Goal: Task Accomplishment & Management: Manage account settings

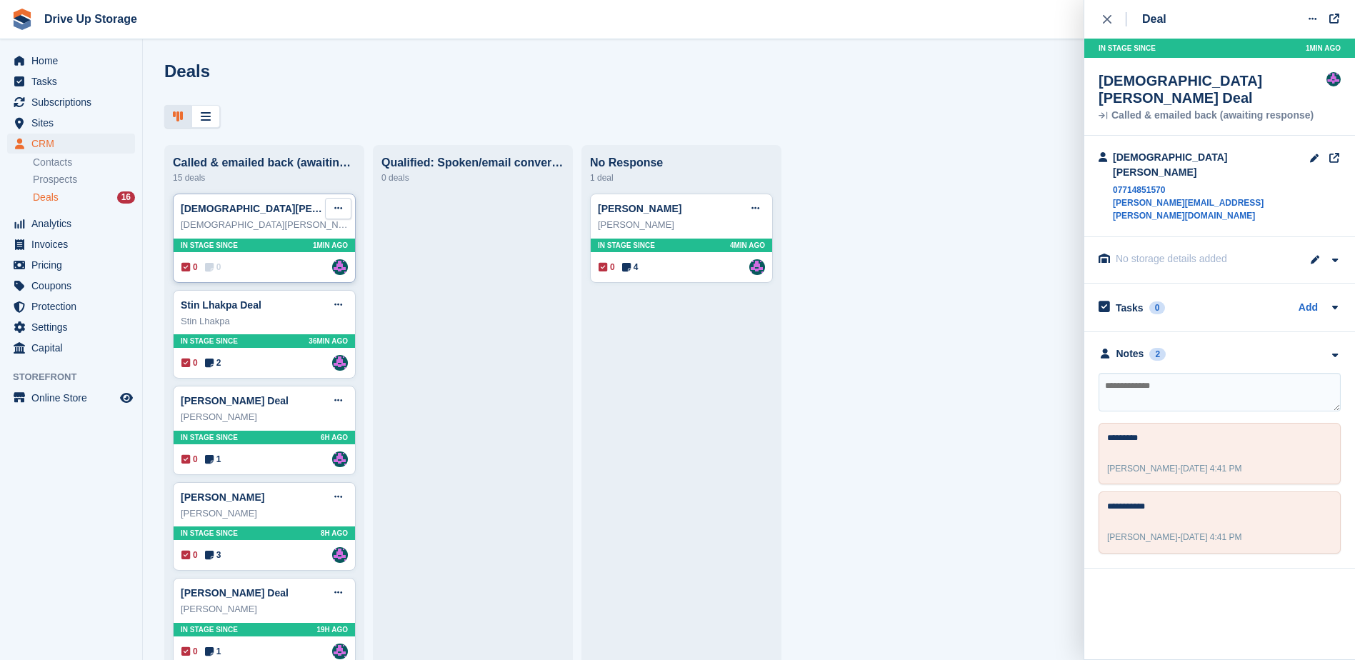
click at [341, 213] on icon at bounding box center [338, 208] width 8 height 9
click at [268, 324] on p "Delete deal" at bounding box center [283, 316] width 124 height 19
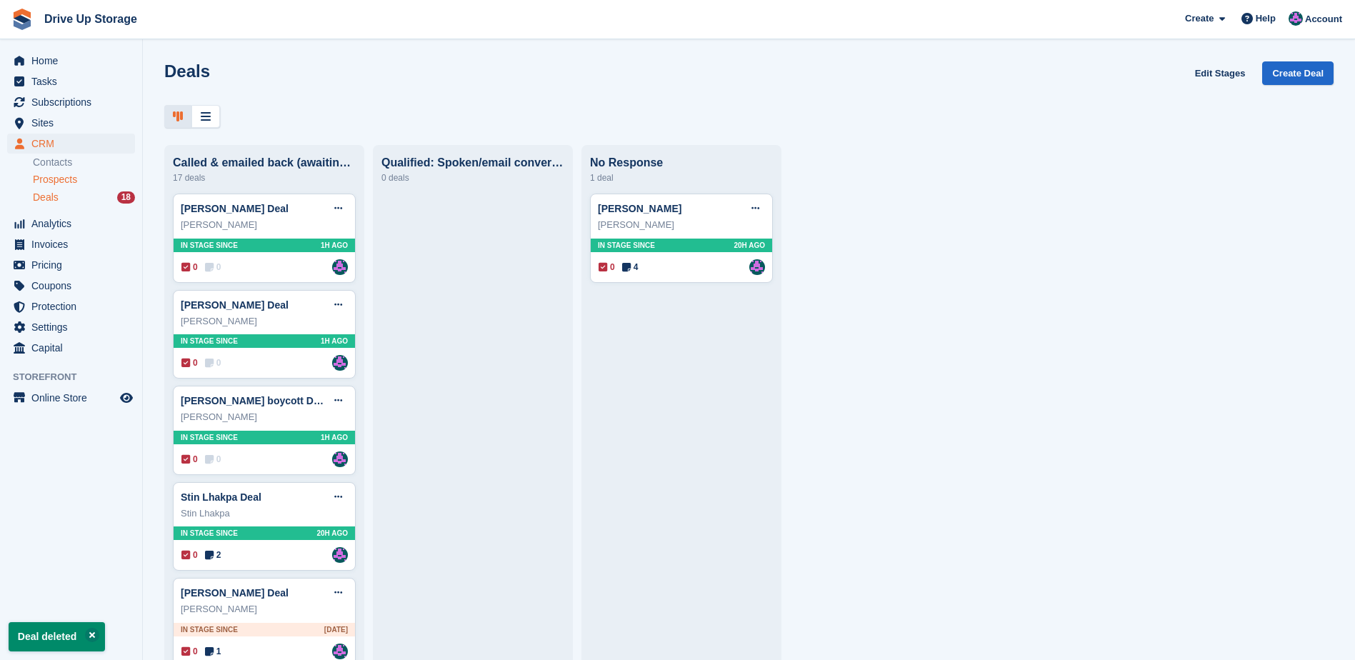
click at [69, 179] on span "Prospects" at bounding box center [55, 180] width 44 height 14
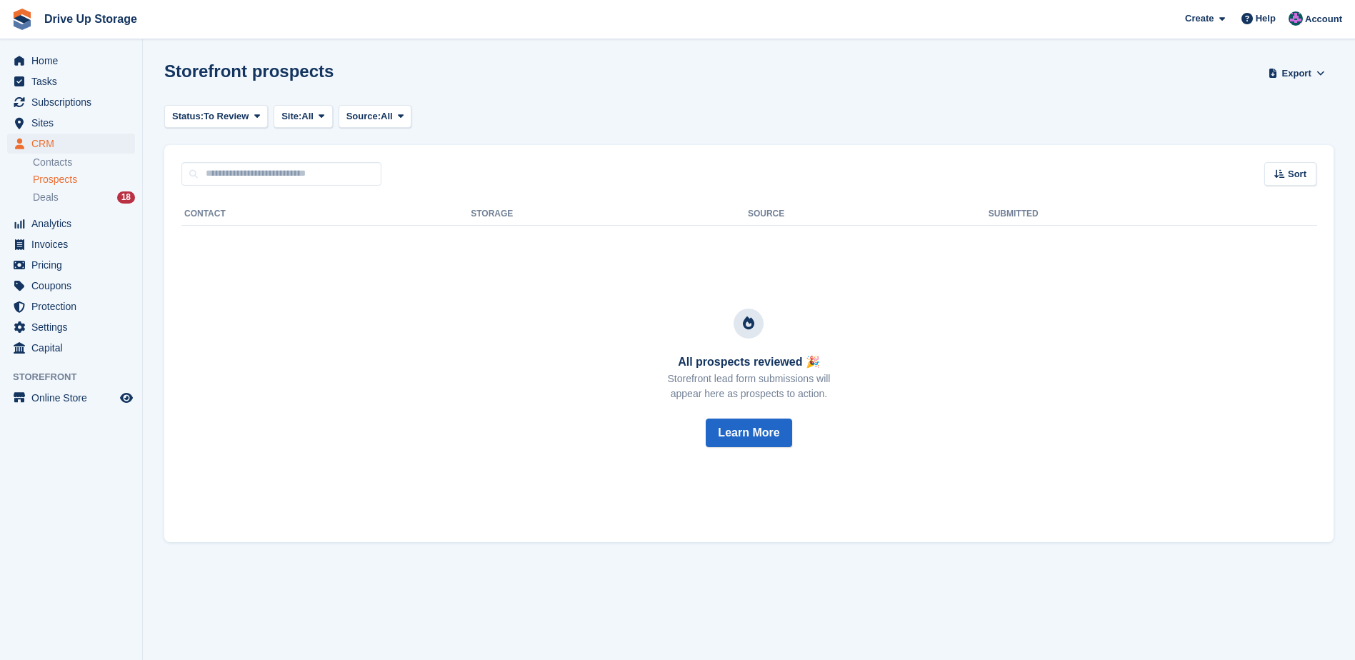
click at [46, 181] on span "Prospects" at bounding box center [55, 180] width 44 height 14
click at [78, 196] on div "Deals 18" at bounding box center [84, 198] width 102 height 14
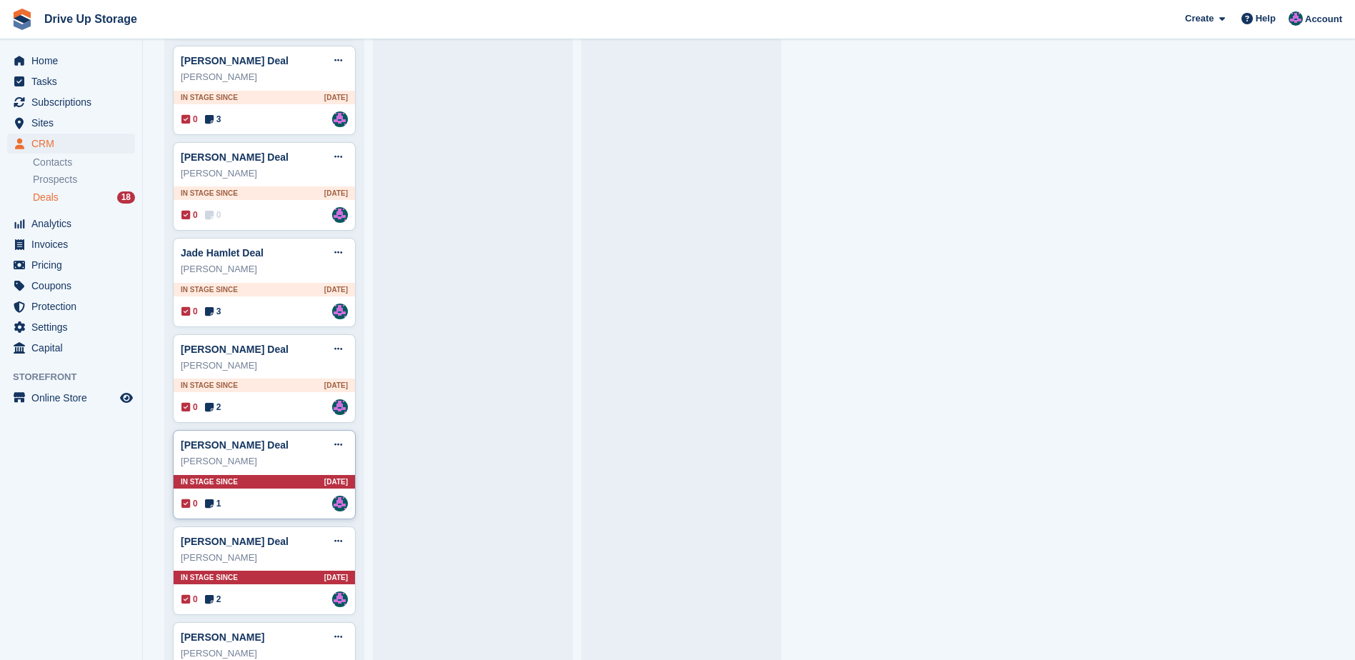
scroll to position [1182, 0]
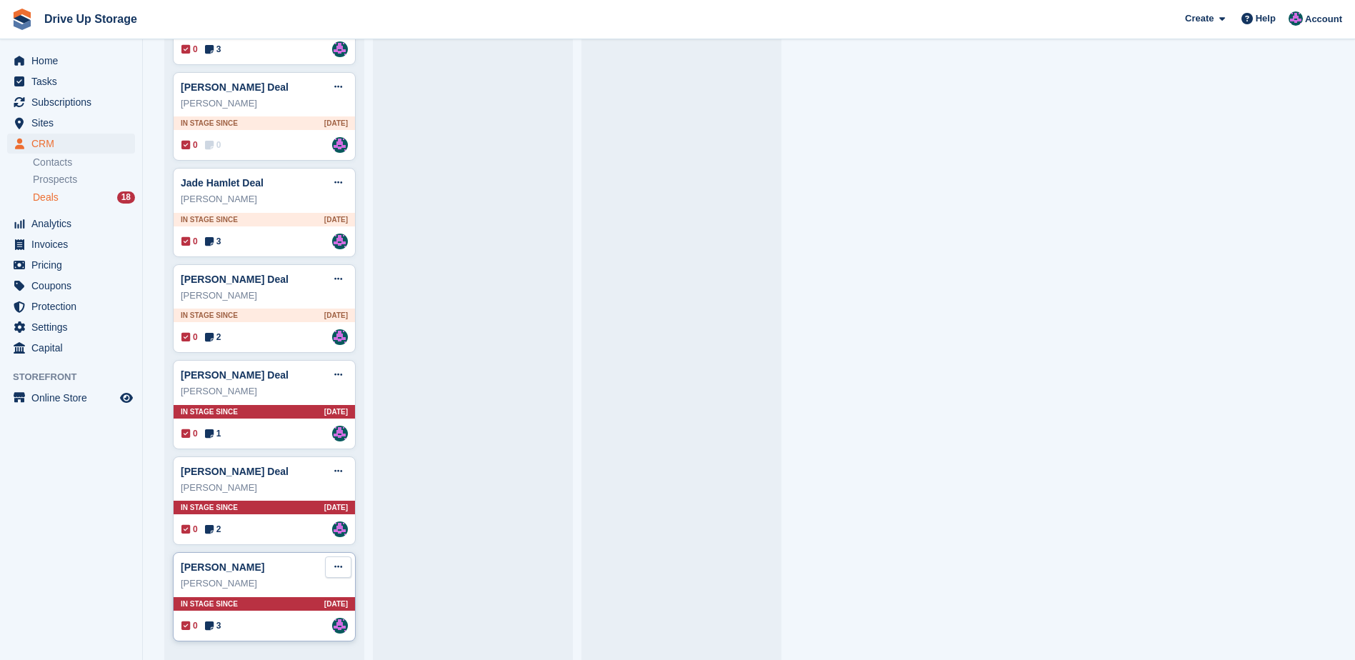
click at [343, 566] on button at bounding box center [338, 566] width 26 height 21
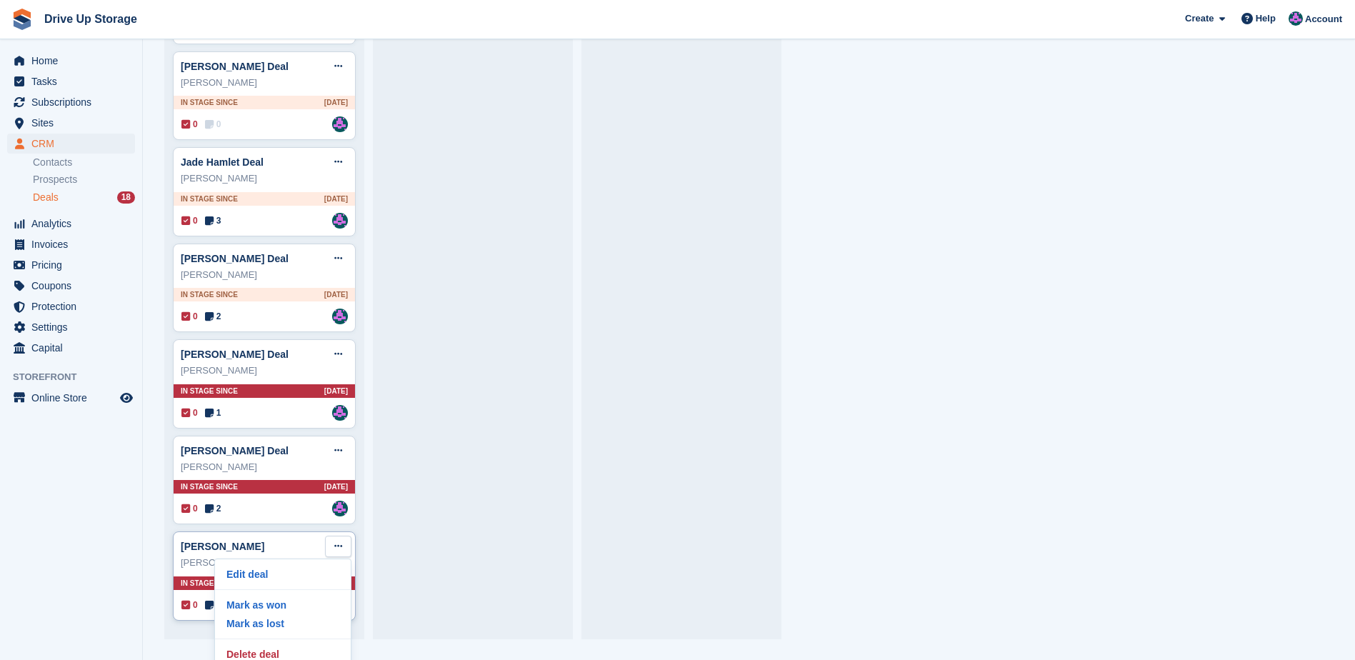
scroll to position [31, 0]
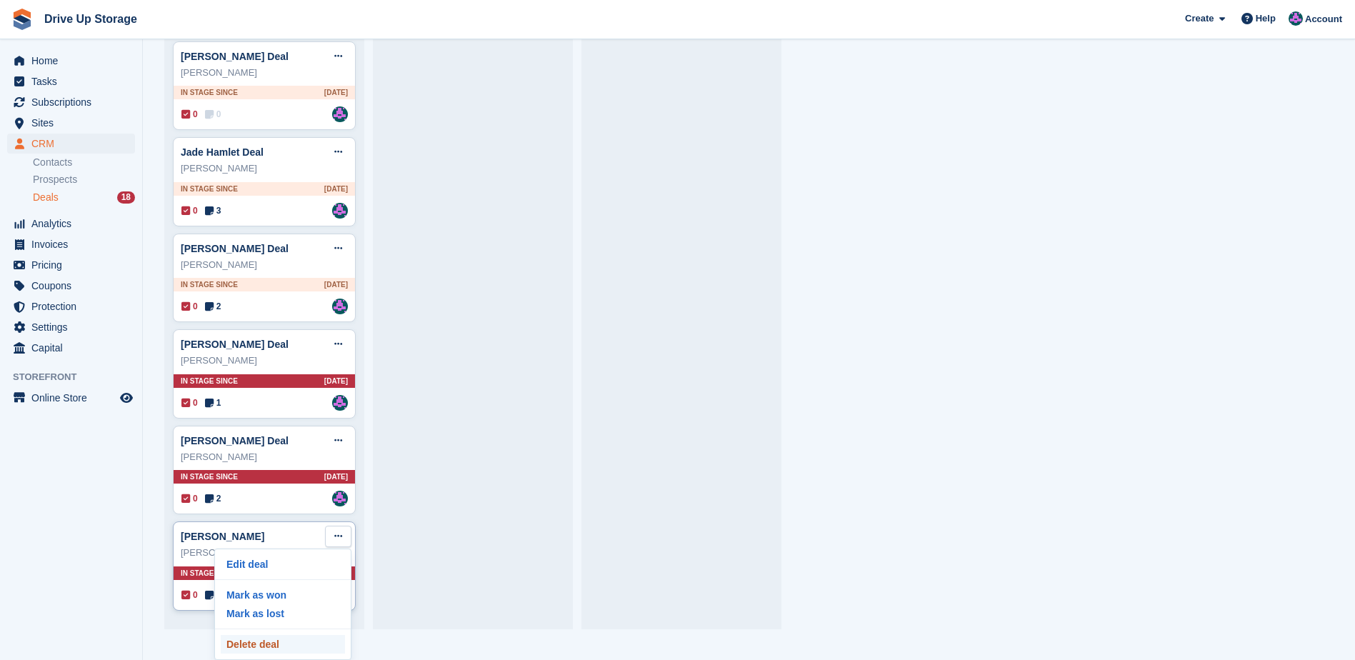
click at [291, 640] on p "Delete deal" at bounding box center [283, 644] width 124 height 19
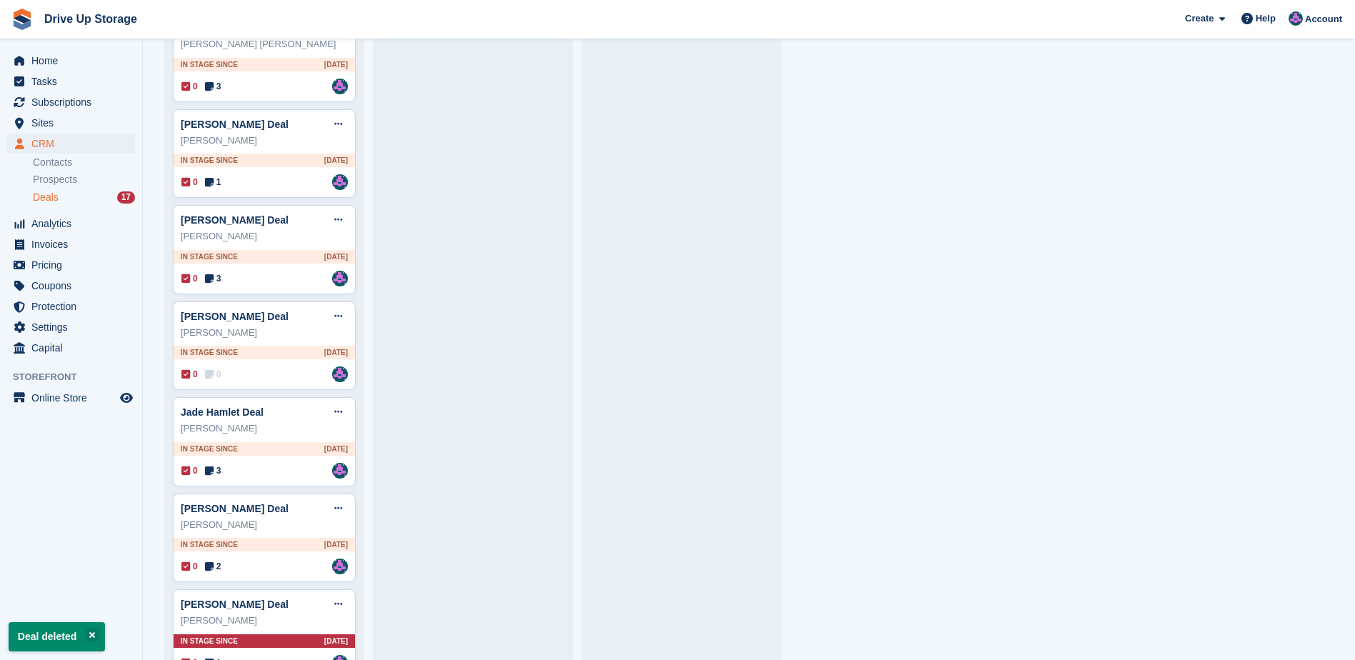
scroll to position [1085, 0]
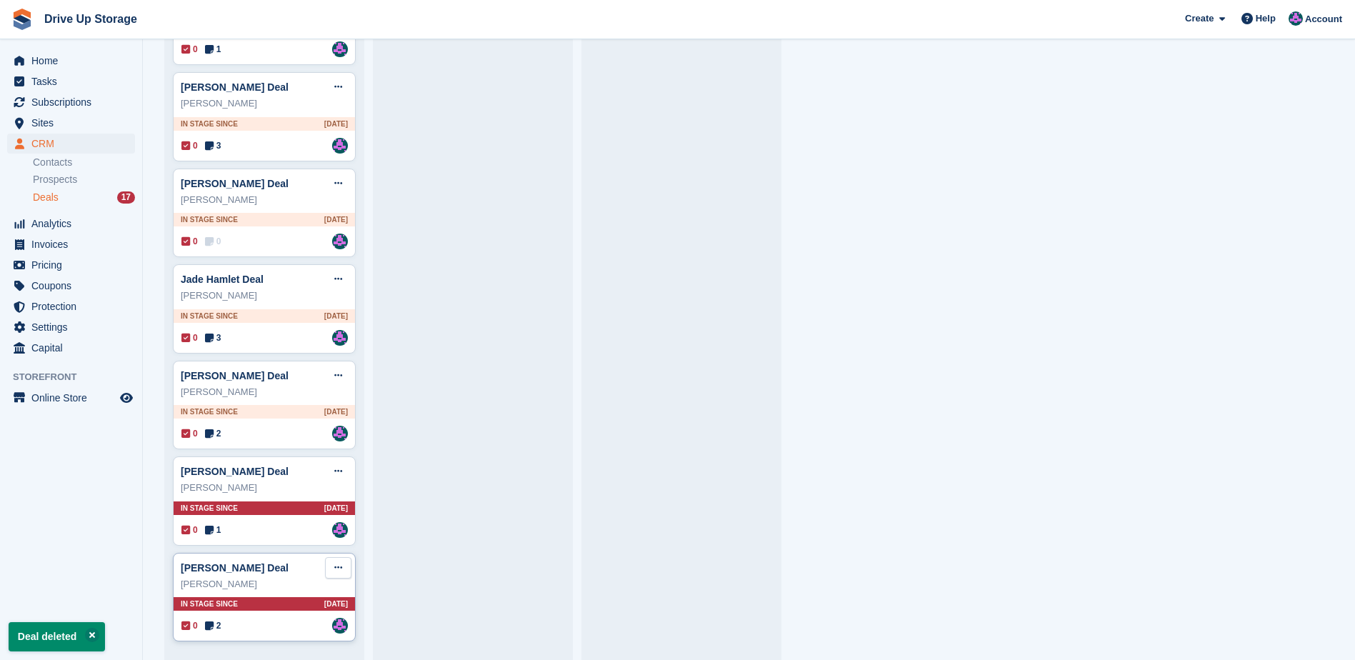
click at [345, 568] on button at bounding box center [338, 567] width 26 height 21
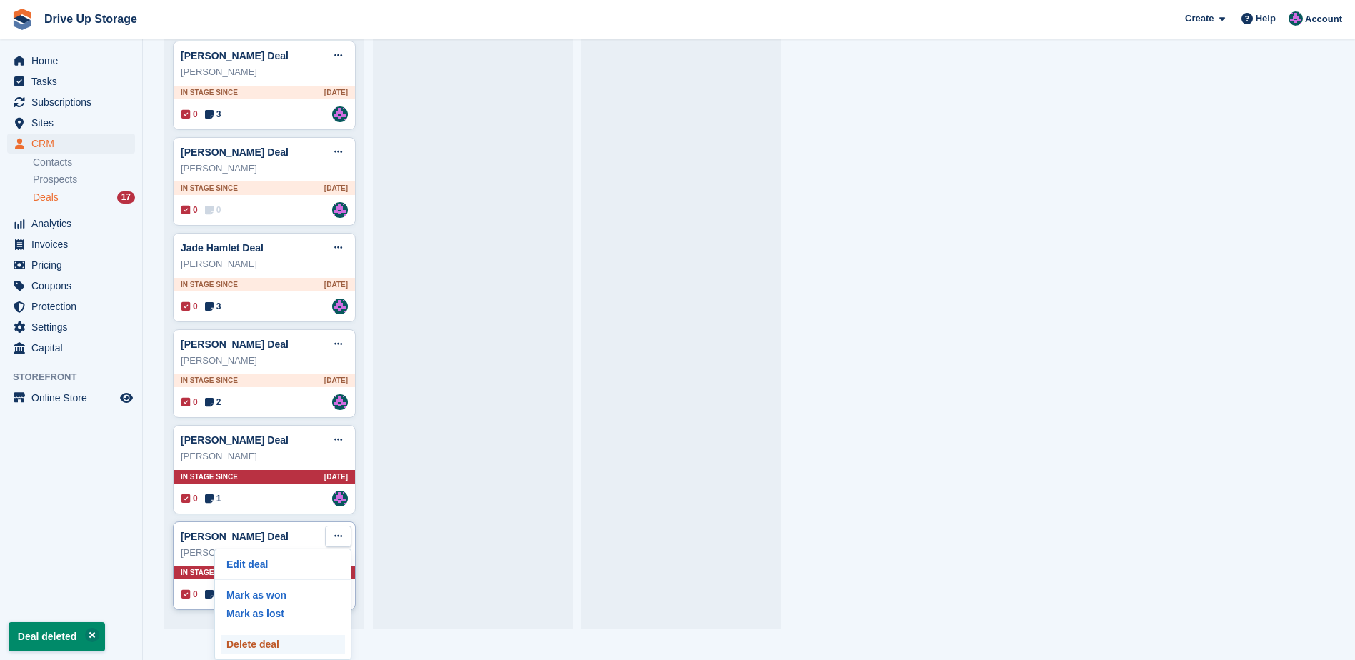
click at [280, 641] on p "Delete deal" at bounding box center [283, 644] width 124 height 19
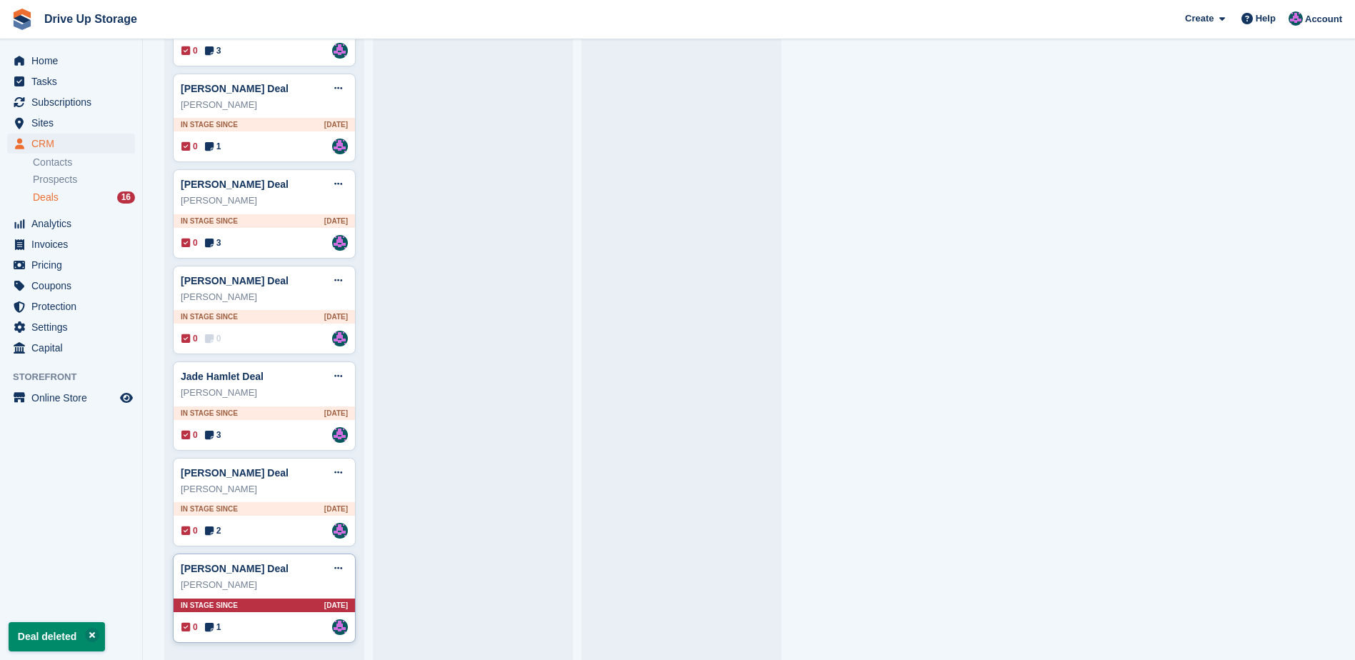
scroll to position [990, 0]
click at [343, 567] on button at bounding box center [338, 566] width 26 height 21
click at [91, 631] on button at bounding box center [92, 635] width 14 height 14
click at [331, 565] on button at bounding box center [338, 566] width 26 height 21
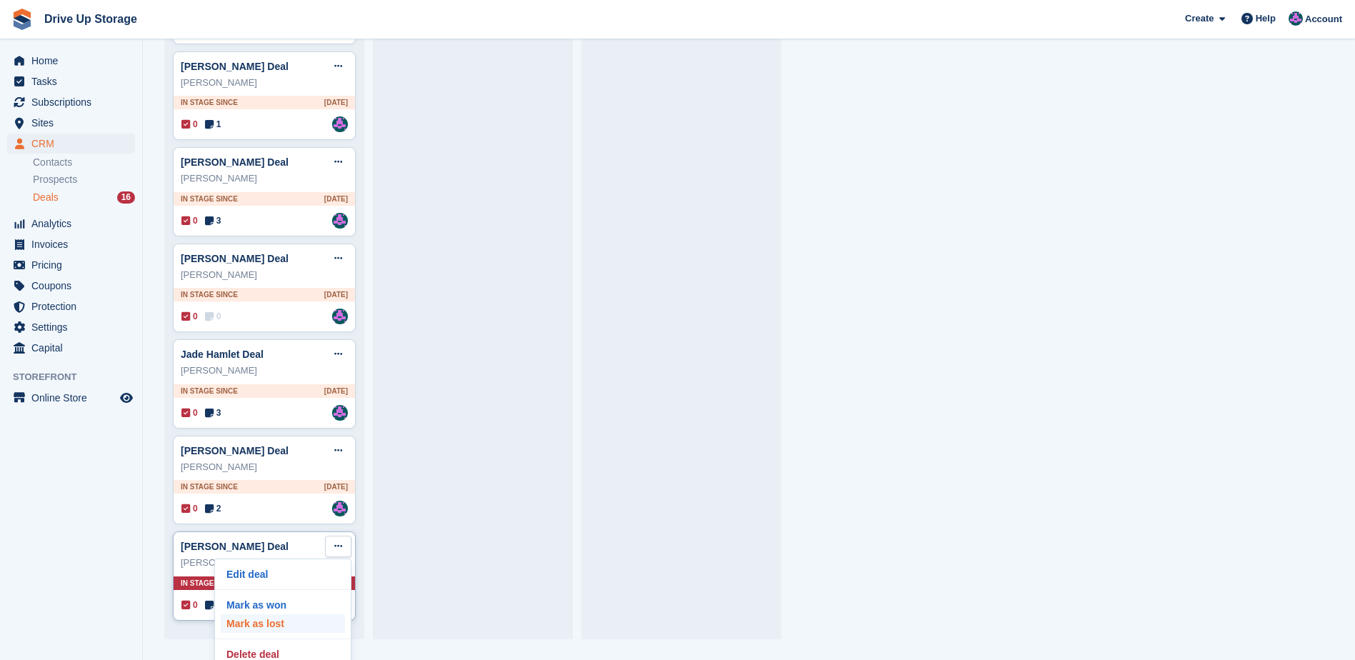
scroll to position [31, 0]
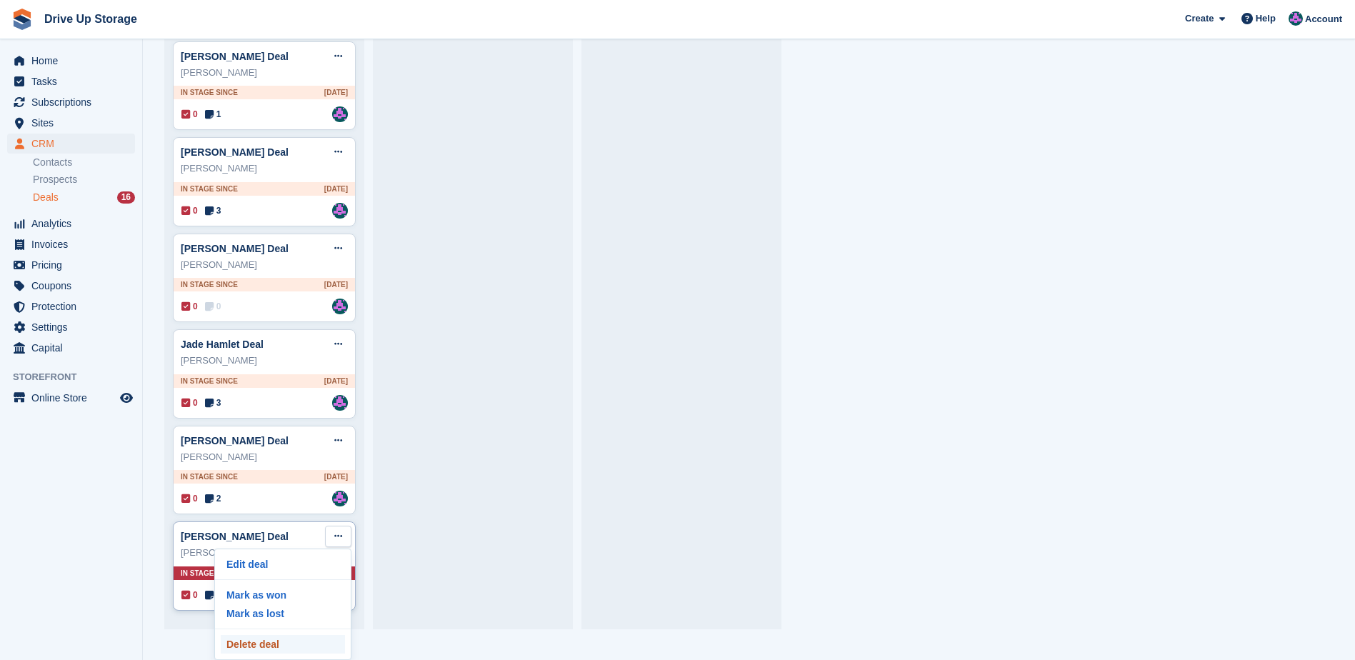
click at [270, 648] on p "Delete deal" at bounding box center [283, 644] width 124 height 19
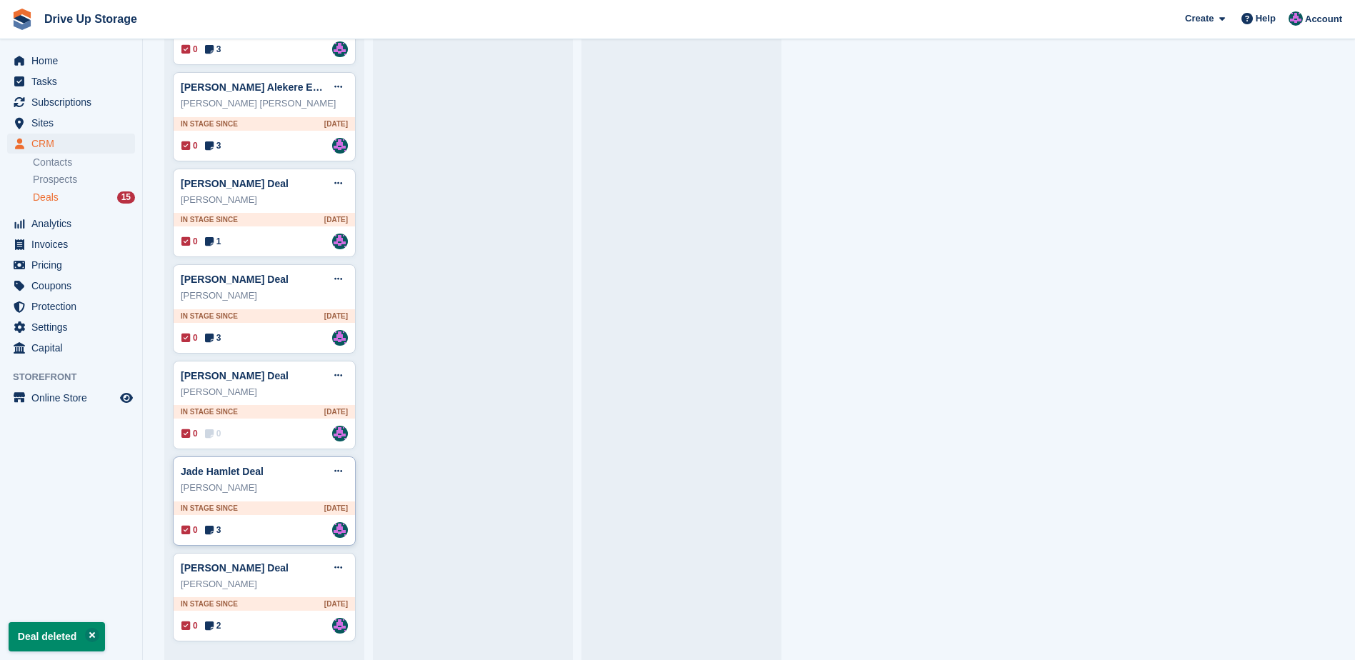
scroll to position [893, 0]
